Goal: Transaction & Acquisition: Purchase product/service

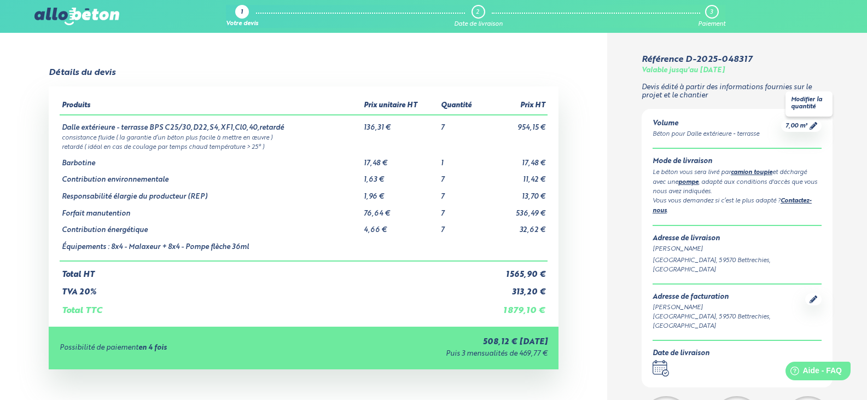
click at [800, 124] on span "7,00 m³" at bounding box center [797, 126] width 22 height 8
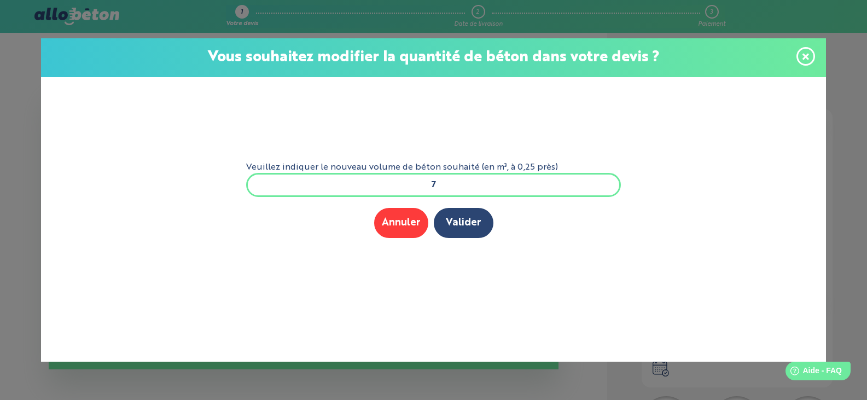
drag, startPoint x: 442, startPoint y: 182, endPoint x: 384, endPoint y: 184, distance: 57.5
click at [385, 183] on input "7" at bounding box center [433, 185] width 375 height 24
type input "3.5"
click at [456, 228] on button "Valider" at bounding box center [464, 223] width 60 height 30
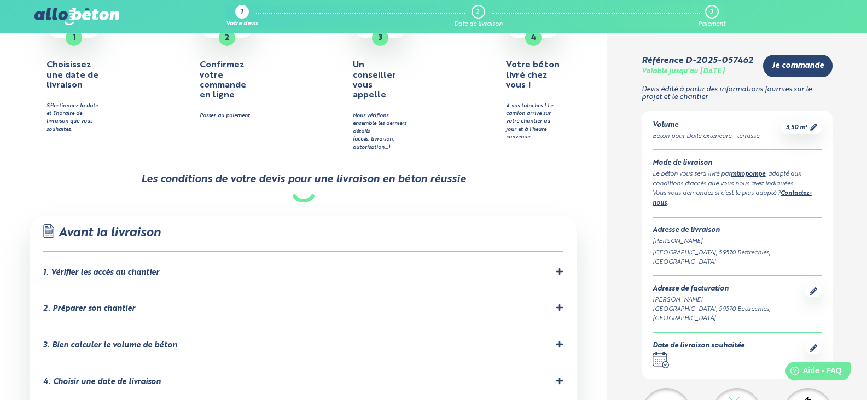
scroll to position [602, 0]
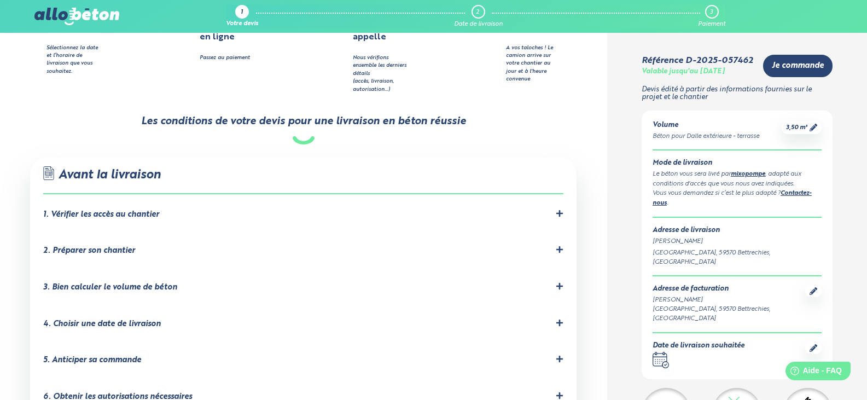
click at [258, 210] on div "1. Vérifier les accès au chantier" at bounding box center [303, 215] width 520 height 10
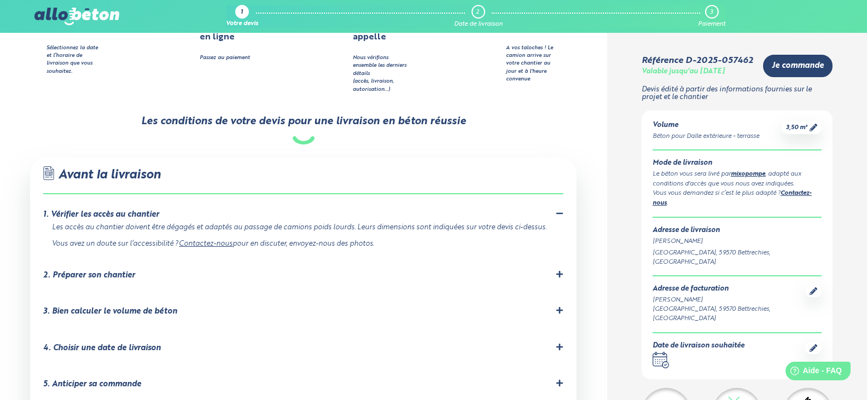
click at [258, 210] on div "1. Vérifier les accès au chantier" at bounding box center [303, 215] width 520 height 10
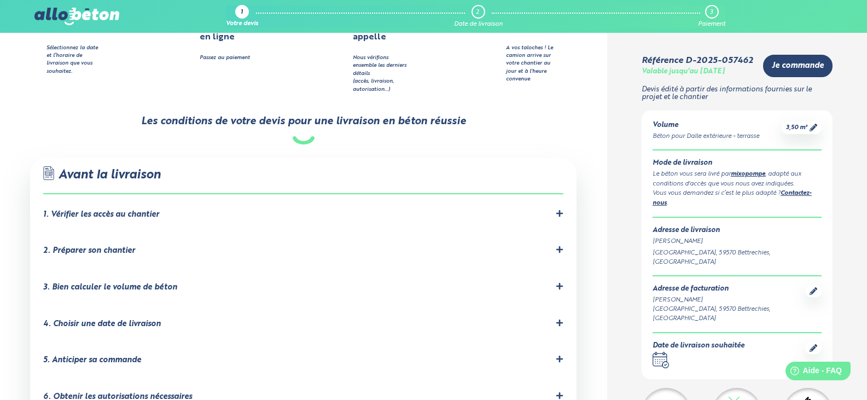
click at [221, 246] on div "2. Préparer son chantier" at bounding box center [303, 251] width 520 height 10
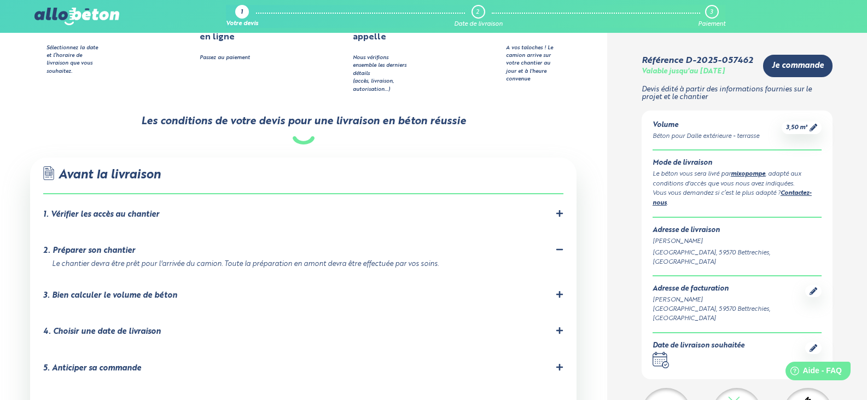
click at [221, 246] on div "2. Préparer son chantier" at bounding box center [303, 251] width 520 height 10
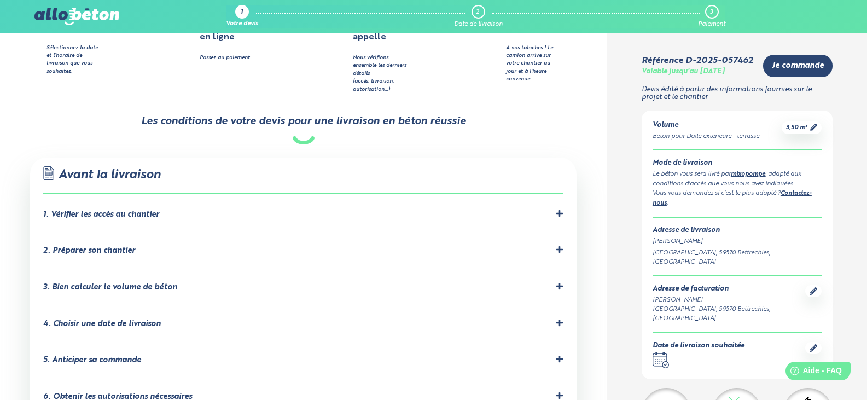
click at [195, 282] on div "3. Bien calculer le volume de béton" at bounding box center [303, 287] width 520 height 10
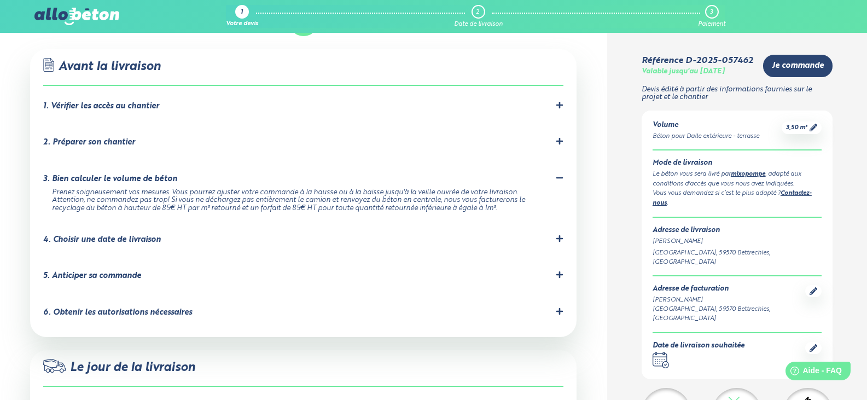
scroll to position [711, 0]
click at [165, 234] on div "4. Choisir une date de livraison" at bounding box center [303, 239] width 520 height 10
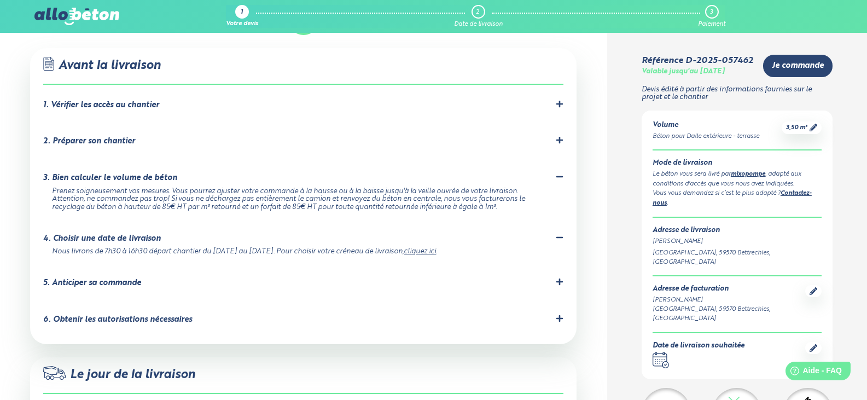
click at [421, 248] on link "cliquez ici" at bounding box center [420, 251] width 32 height 7
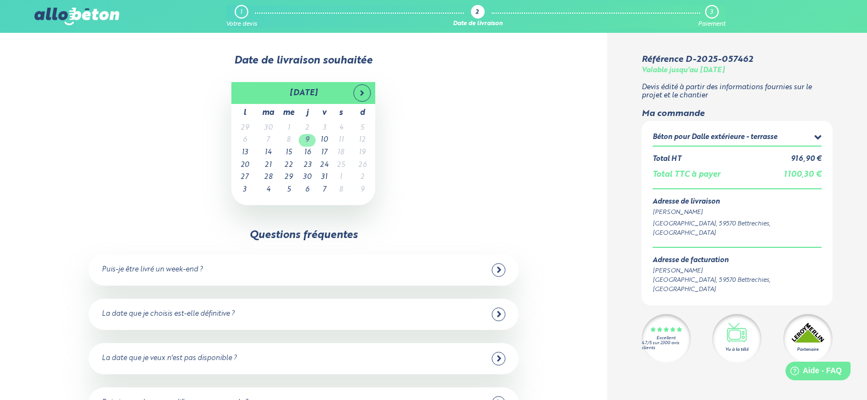
click at [311, 138] on td "9" at bounding box center [307, 140] width 17 height 13
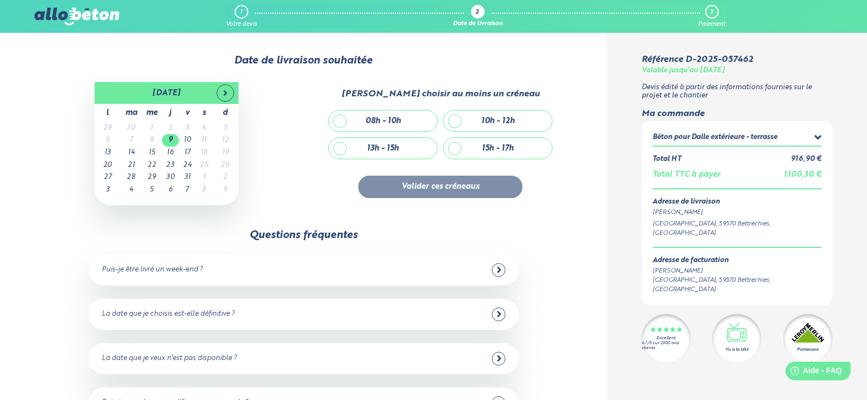
click at [471, 120] on div "10h - 12h" at bounding box center [498, 121] width 108 height 21
checkbox input "true"
click at [424, 184] on button "Valider ces créneaux" at bounding box center [440, 187] width 164 height 22
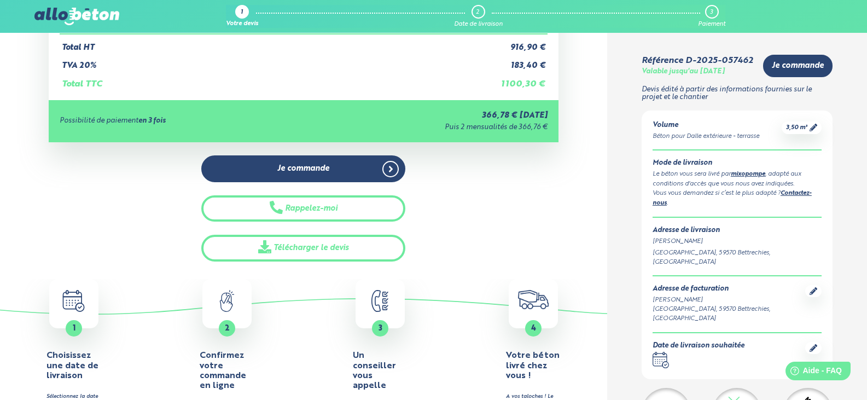
scroll to position [55, 0]
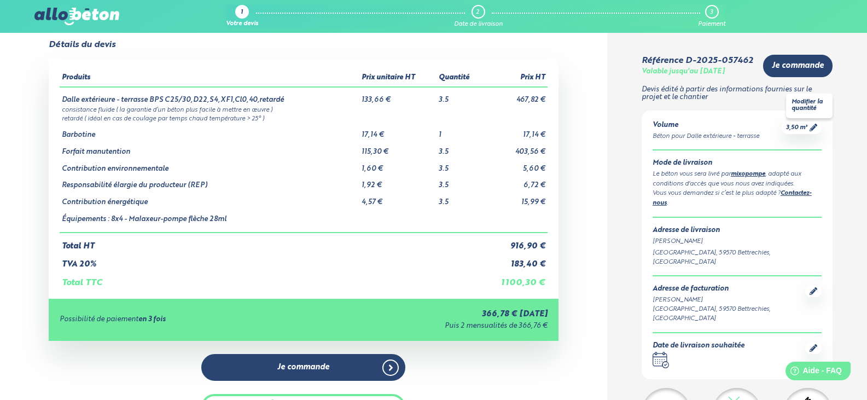
click at [806, 124] on span "3,50 m³" at bounding box center [796, 128] width 21 height 8
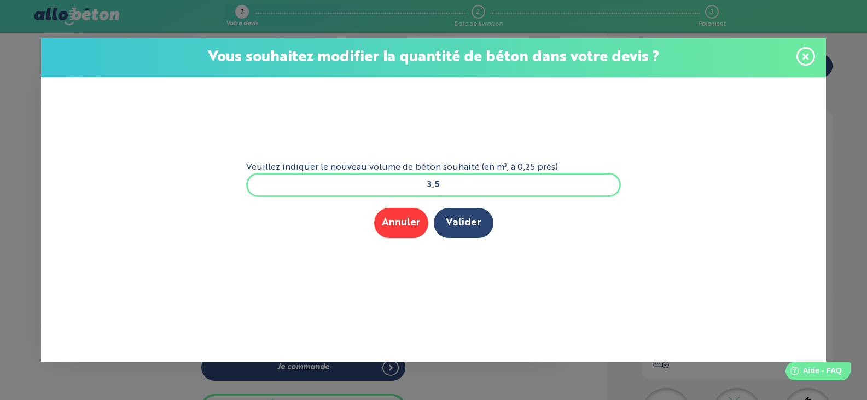
drag, startPoint x: 465, startPoint y: 187, endPoint x: 390, endPoint y: 183, distance: 75.1
click at [392, 183] on input "3,5" at bounding box center [433, 185] width 375 height 24
type input "11"
click at [453, 217] on button "Valider" at bounding box center [464, 223] width 60 height 30
